Goal: Task Accomplishment & Management: Complete application form

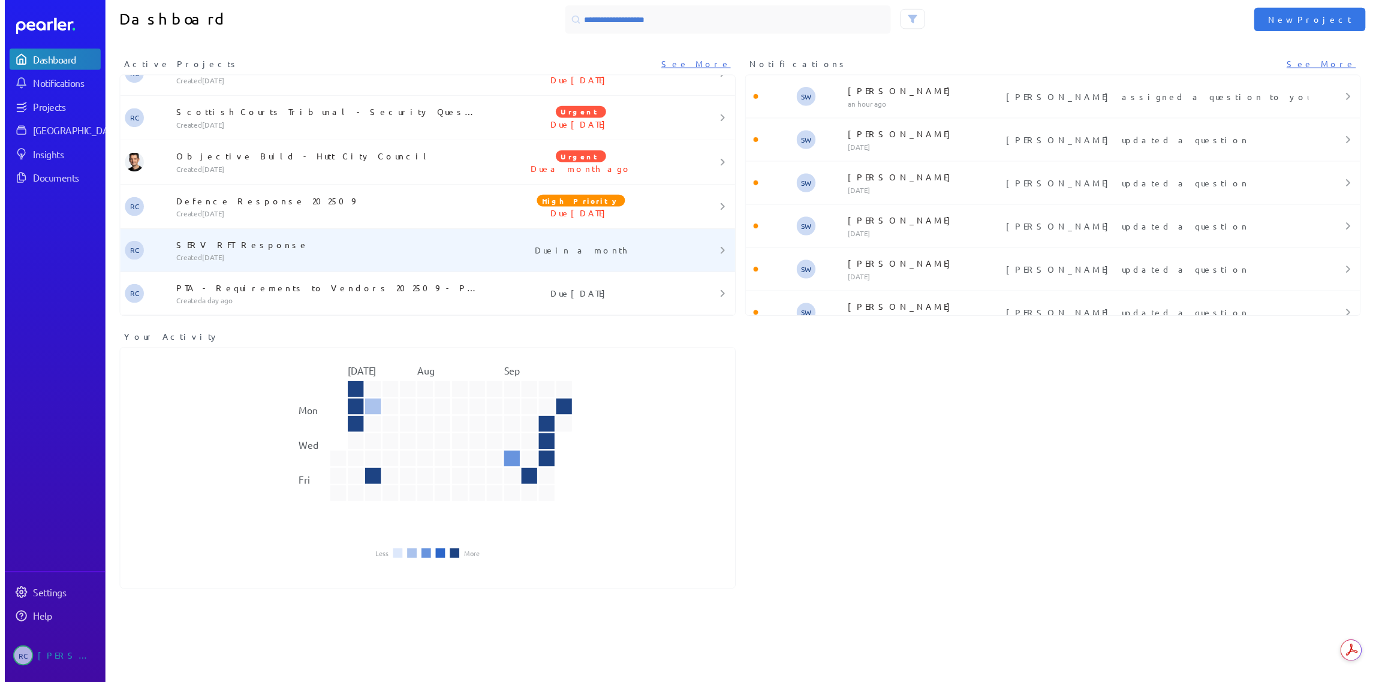
scroll to position [10, 0]
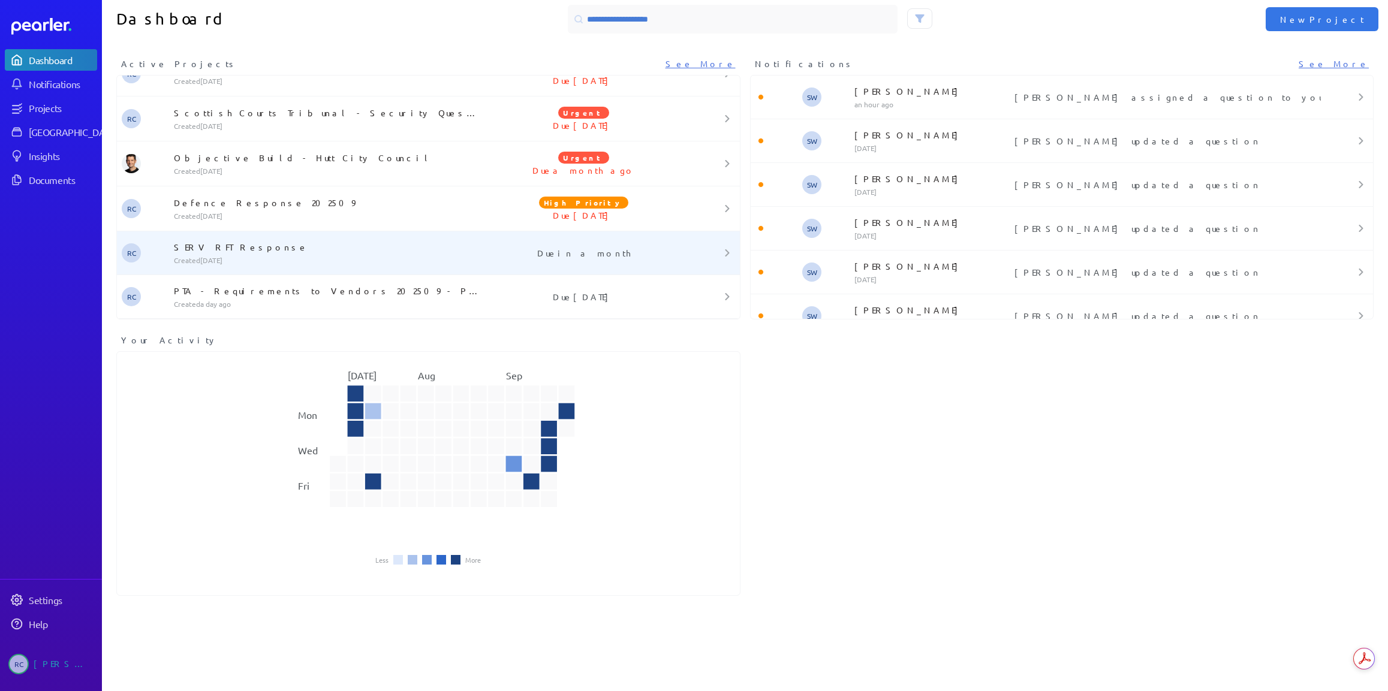
click at [225, 253] on div "SERV RFT Response Created 7 days ago" at bounding box center [324, 253] width 311 height 24
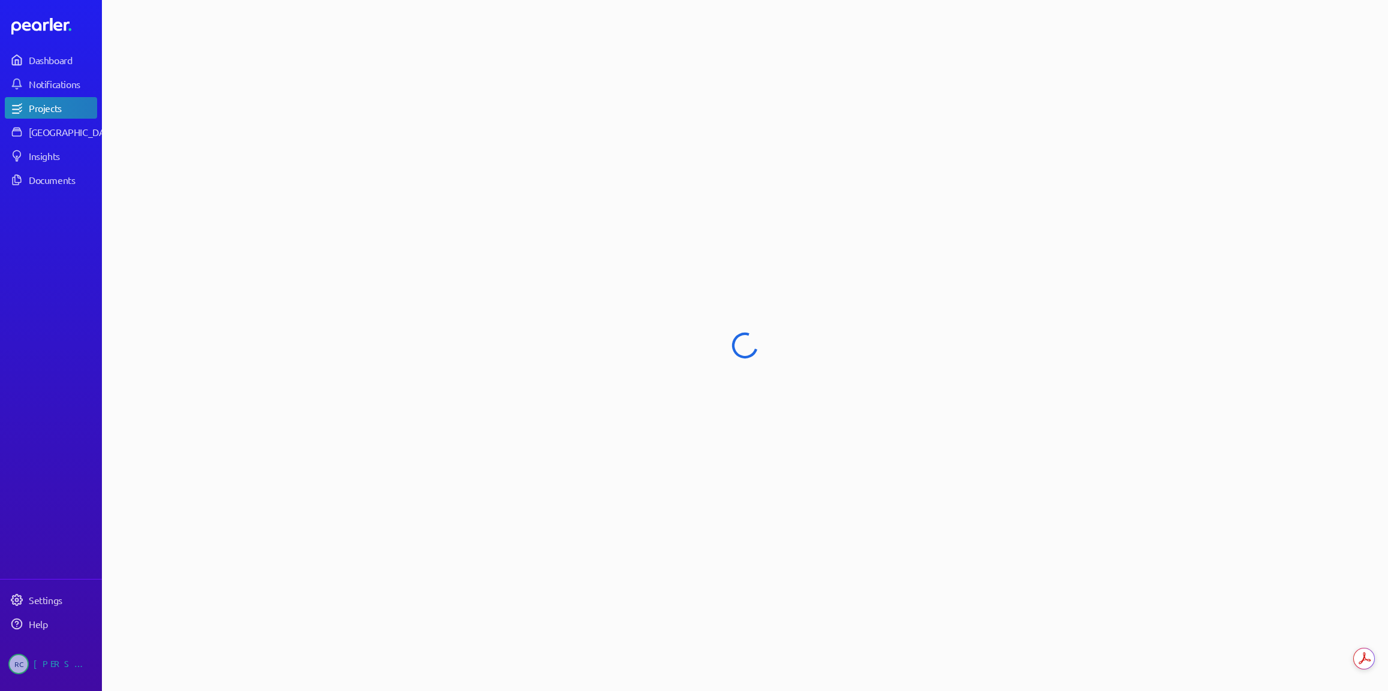
select select "******"
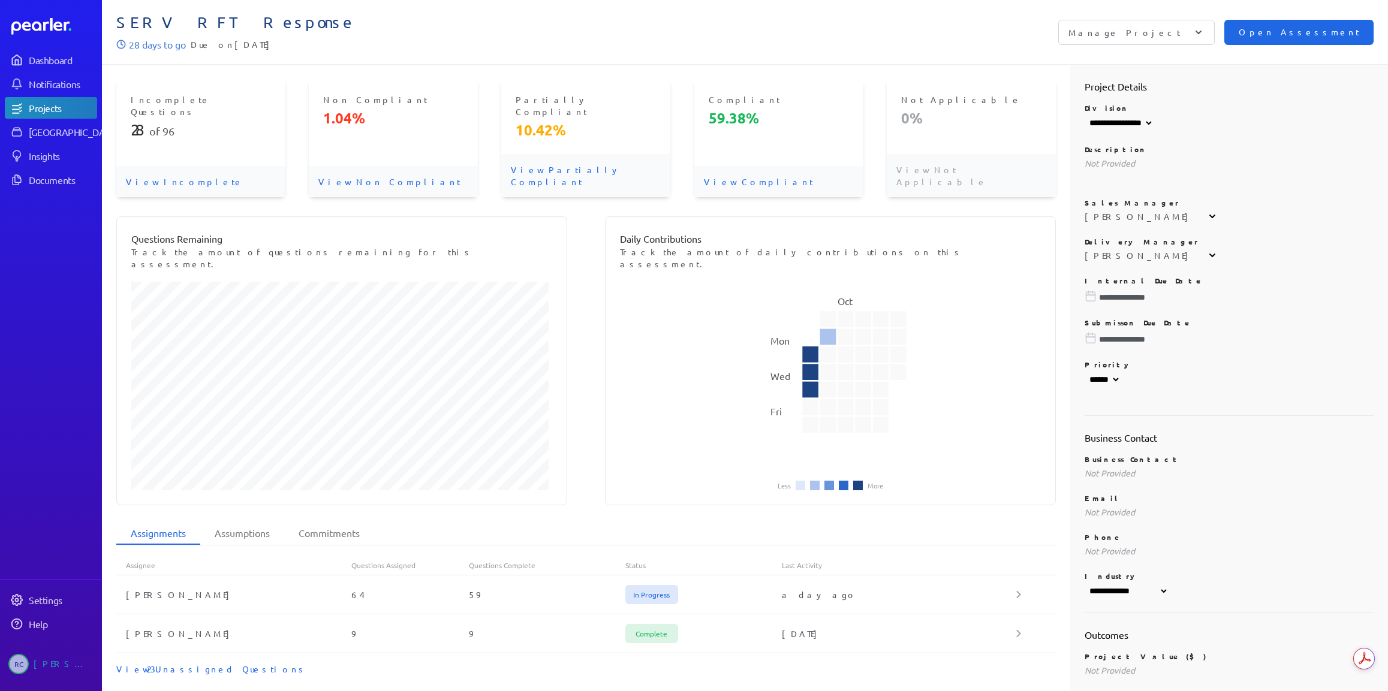
click at [1336, 34] on span "Open Assessment" at bounding box center [1299, 32] width 121 height 13
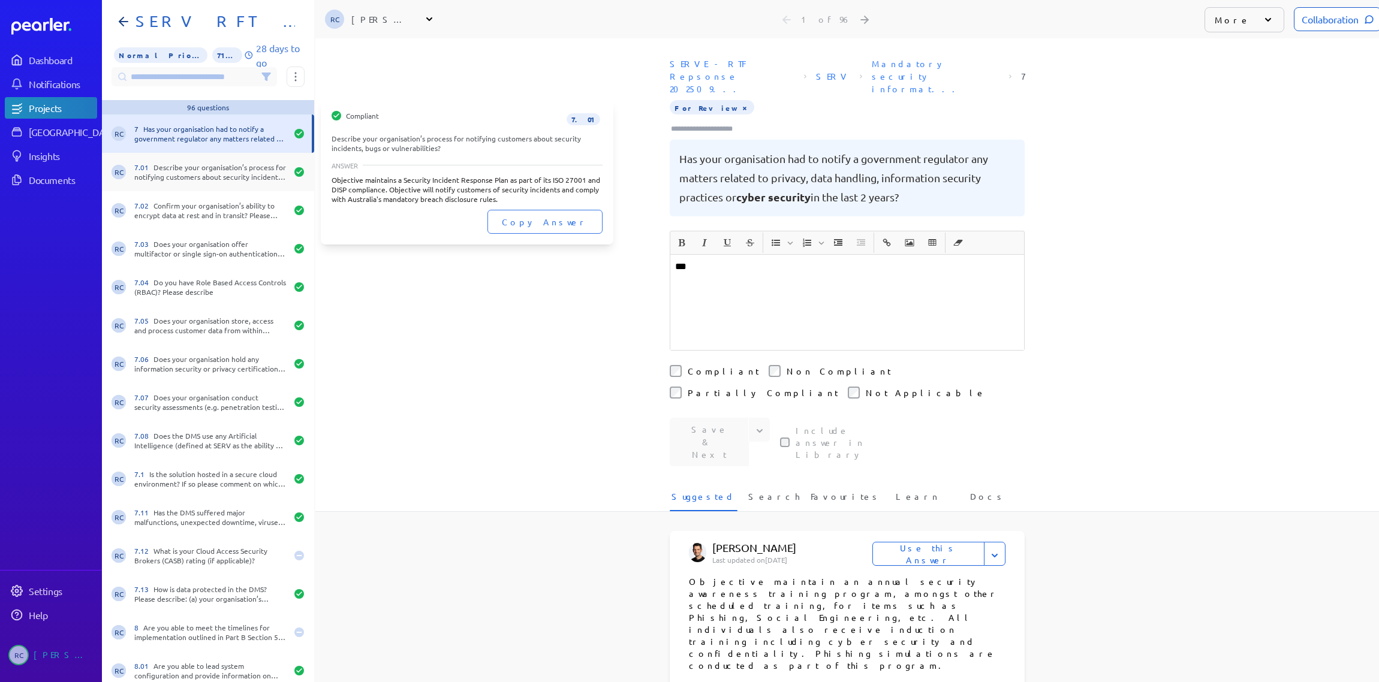
click at [213, 180] on div "7.01 Describe your organisation’s process for notifying customers about securit…" at bounding box center [210, 171] width 152 height 19
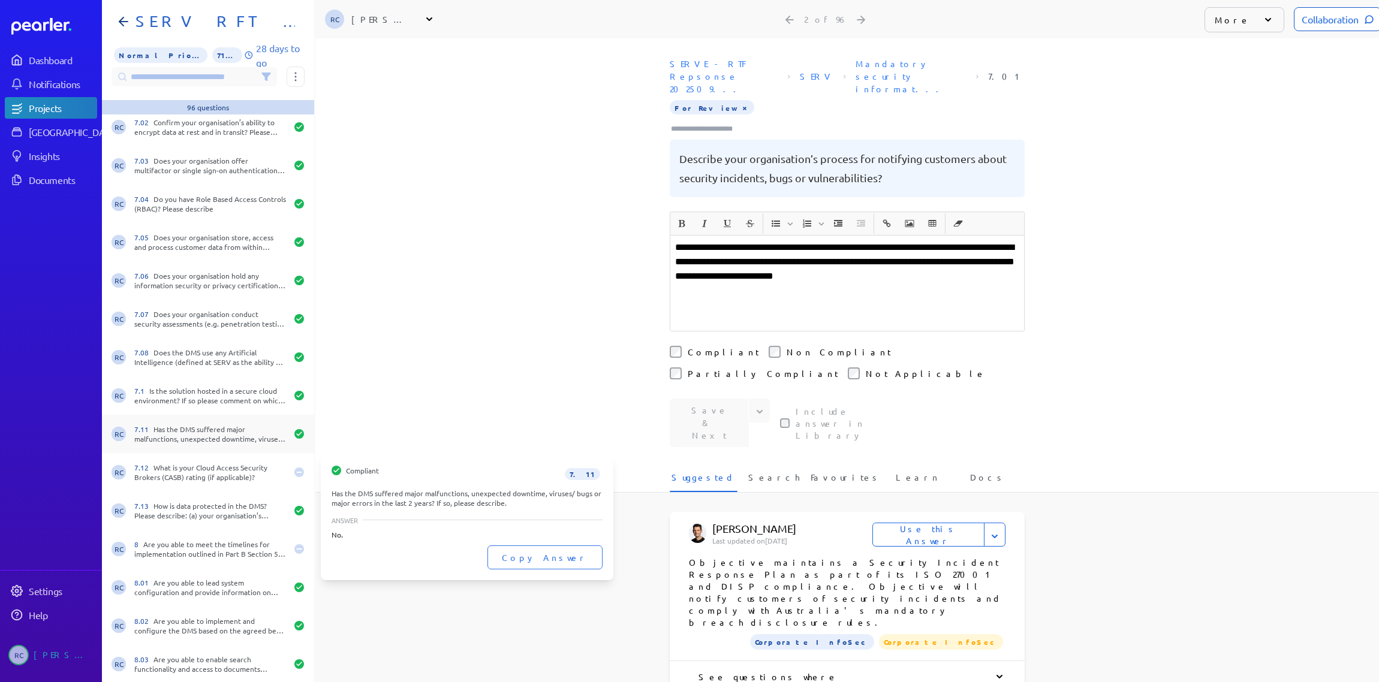
scroll to position [120, 0]
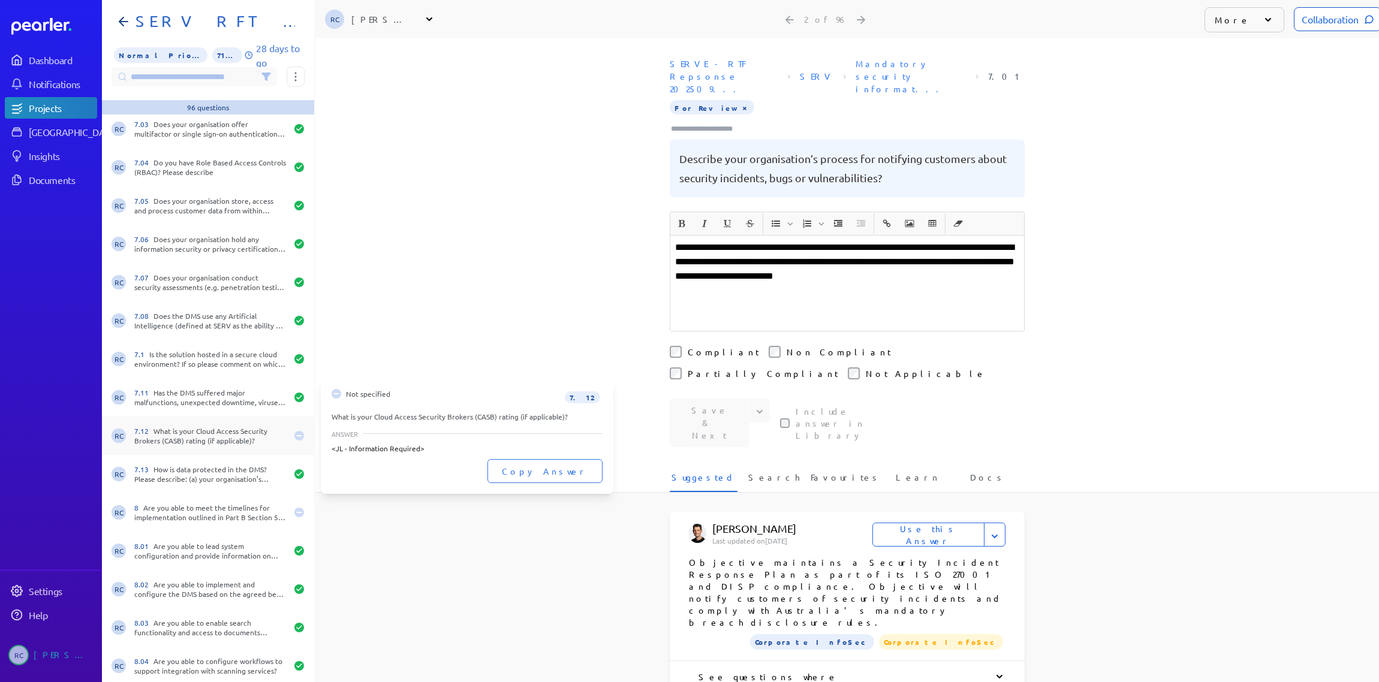
click at [182, 434] on div "7.12 What is your Cloud Access Security Brokers (CASB) rating (if applicable)?" at bounding box center [210, 435] width 152 height 19
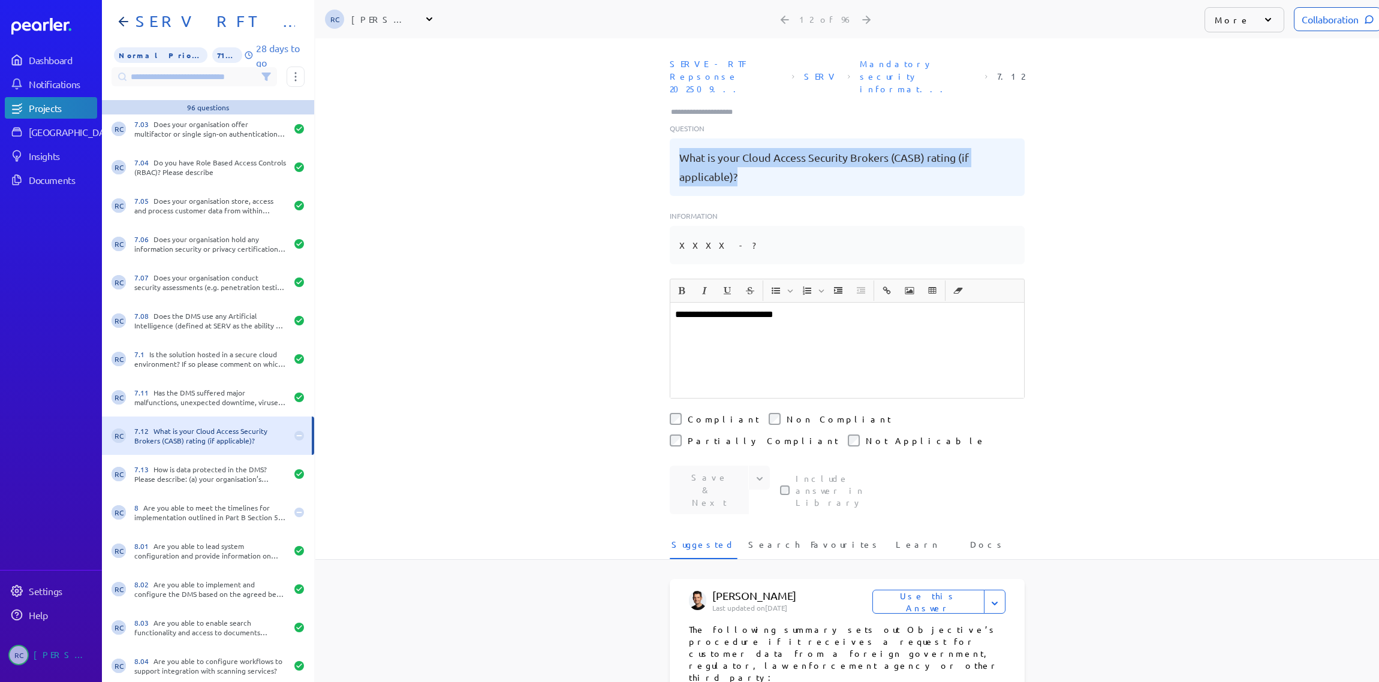
drag, startPoint x: 739, startPoint y: 154, endPoint x: 679, endPoint y: 130, distance: 65.1
click at [679, 148] on pre "What is your Cloud Access Security Brokers (CASB) rating (if applicable)?" at bounding box center [847, 167] width 336 height 38
copy pre "What is your Cloud Access Security Brokers (CASB) rating (if applicable)?"
